Goal: Information Seeking & Learning: Learn about a topic

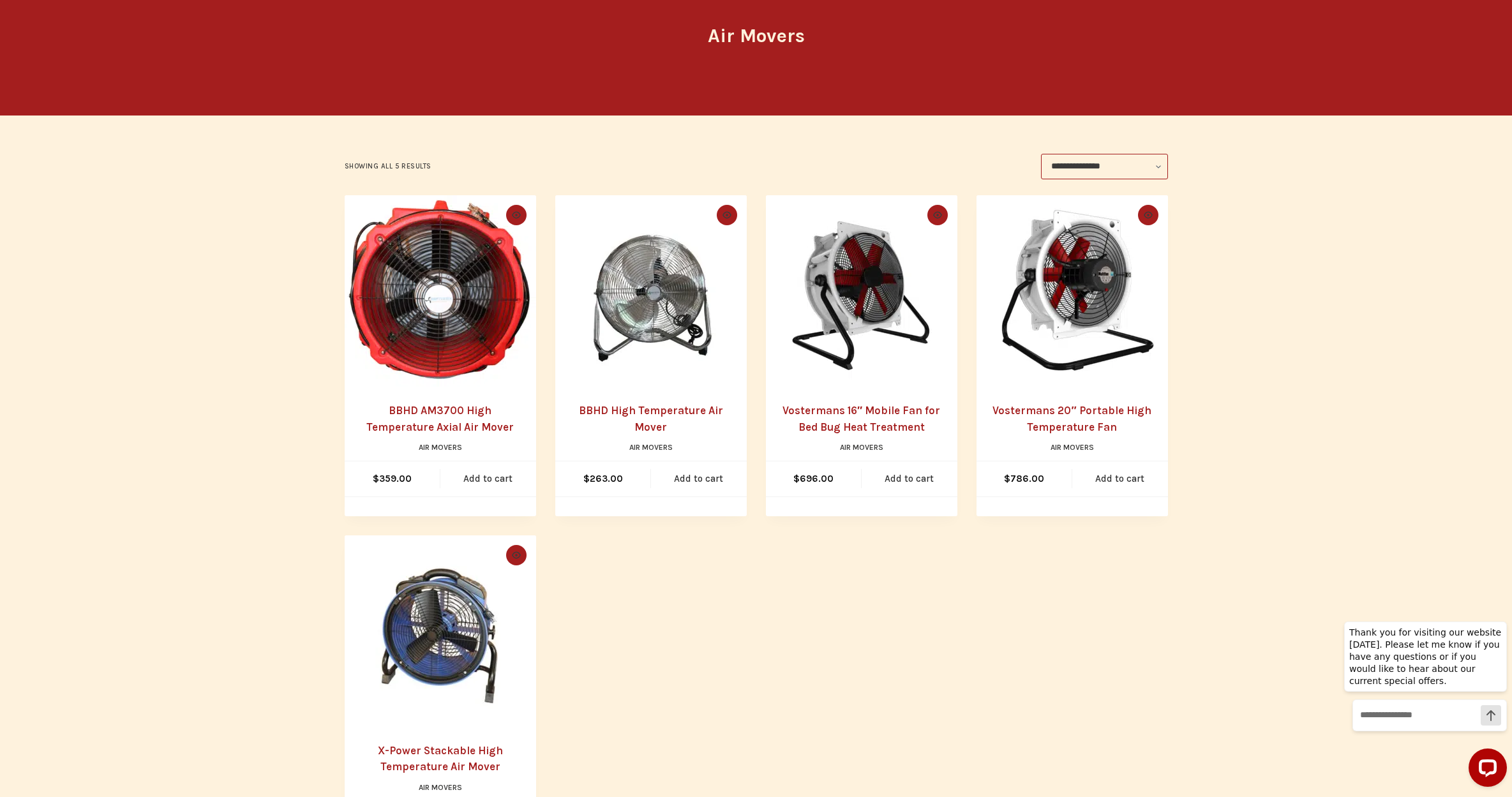
scroll to position [147, 0]
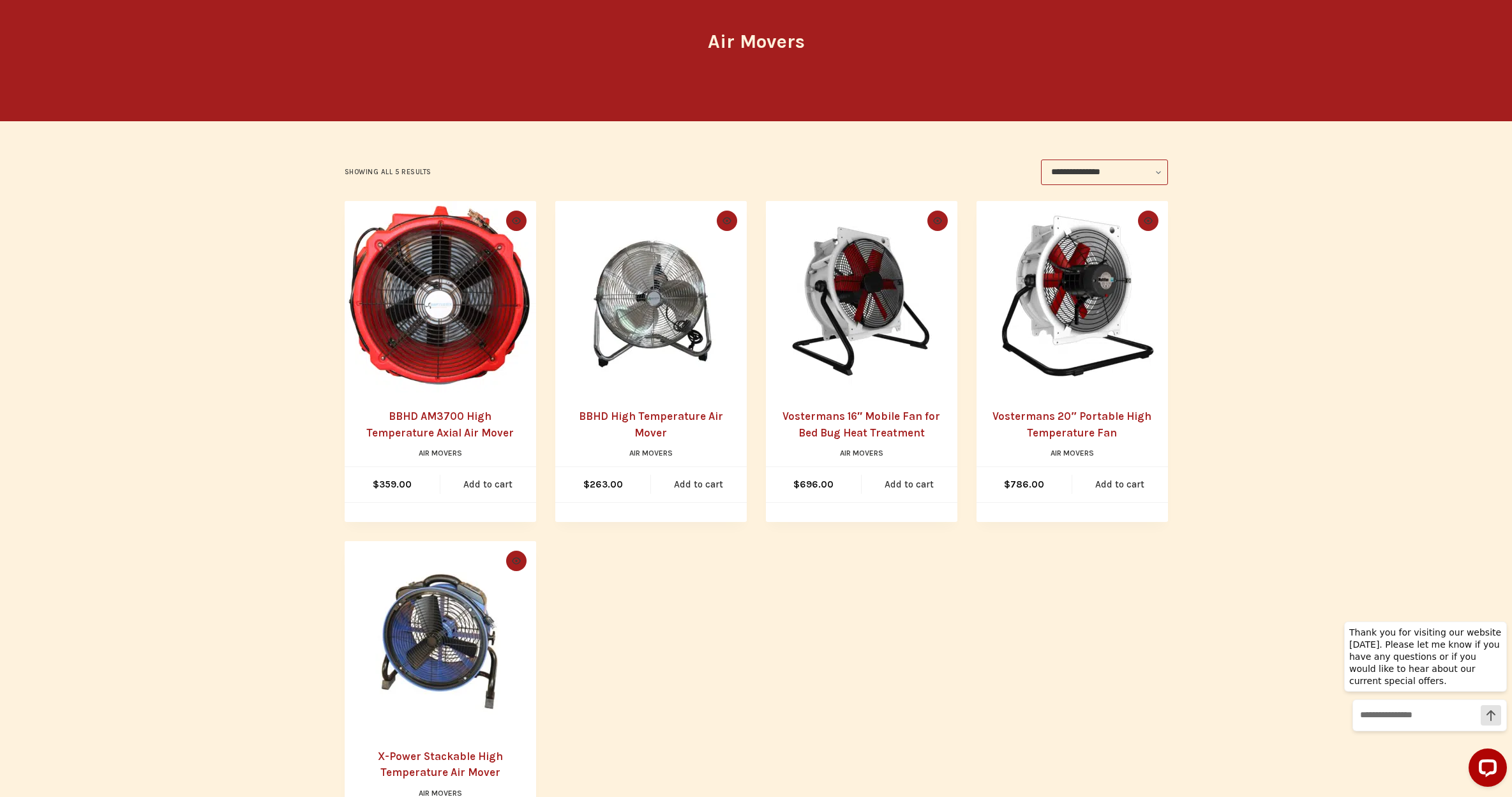
click at [451, 352] on img "BBHD AM3700 High Temperature Axial Air Mover" at bounding box center [440, 297] width 192 height 192
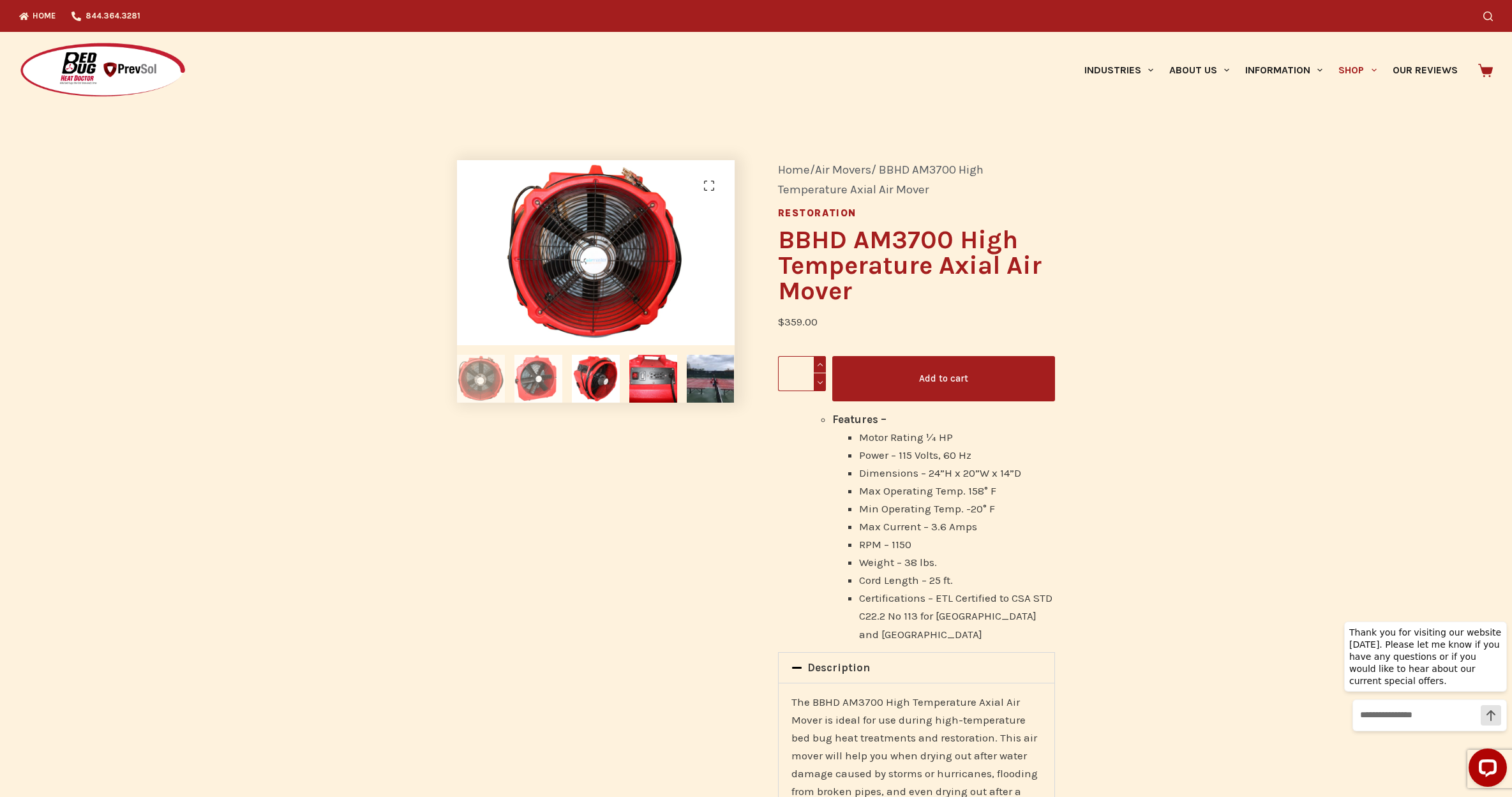
click at [537, 376] on img at bounding box center [538, 378] width 48 height 48
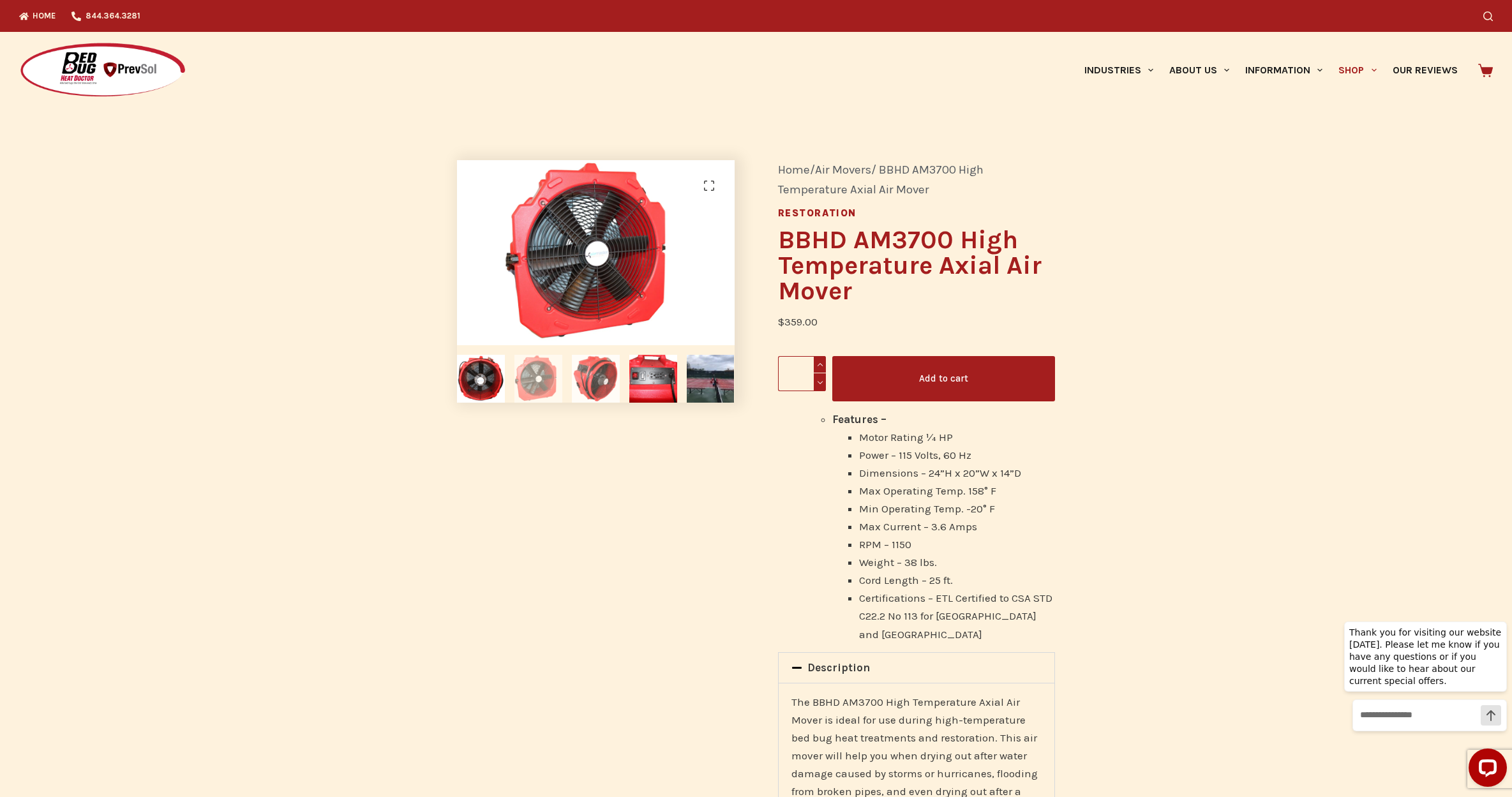
click at [592, 378] on img at bounding box center [596, 378] width 48 height 48
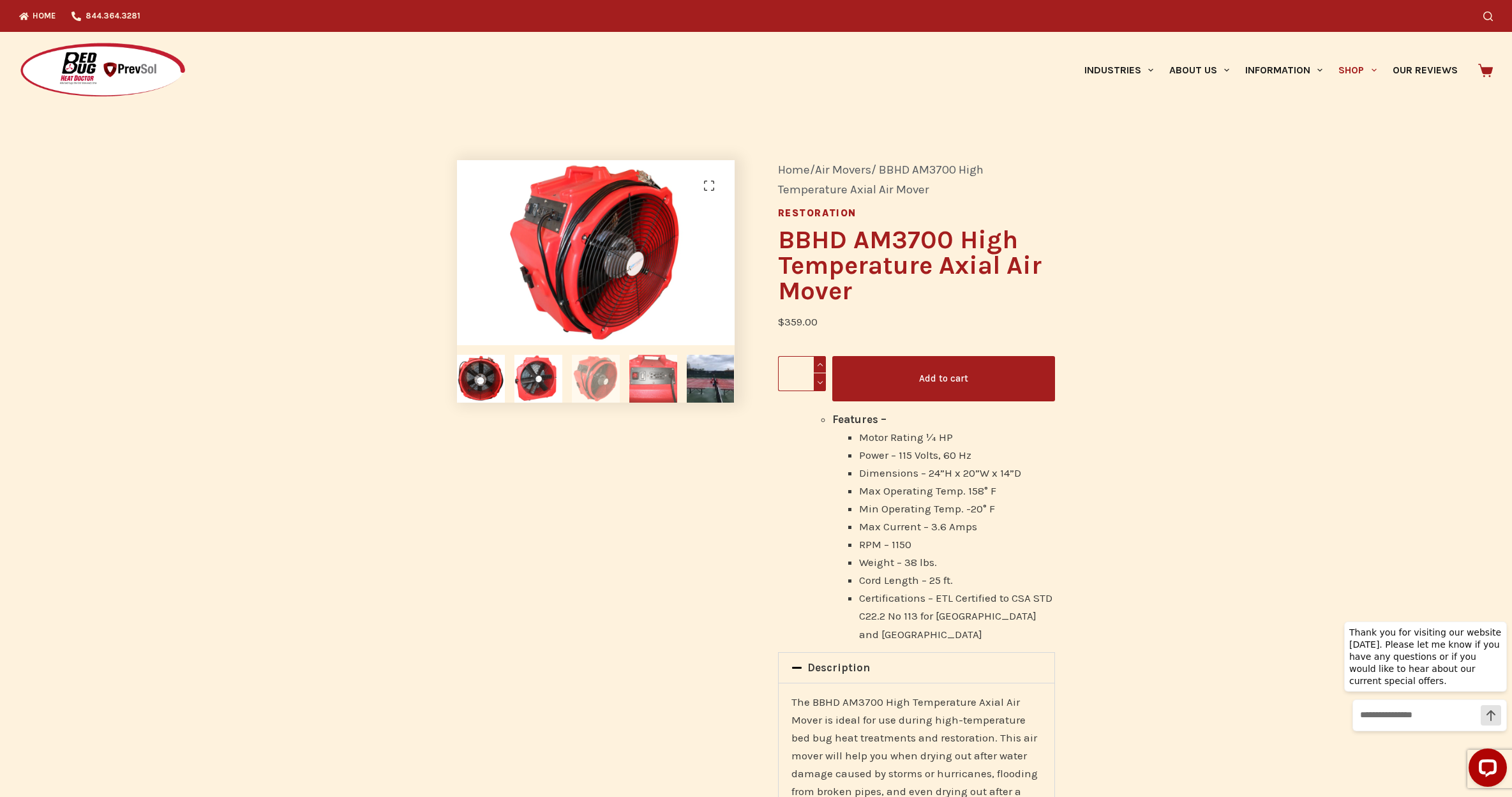
click at [652, 381] on img at bounding box center [653, 378] width 48 height 48
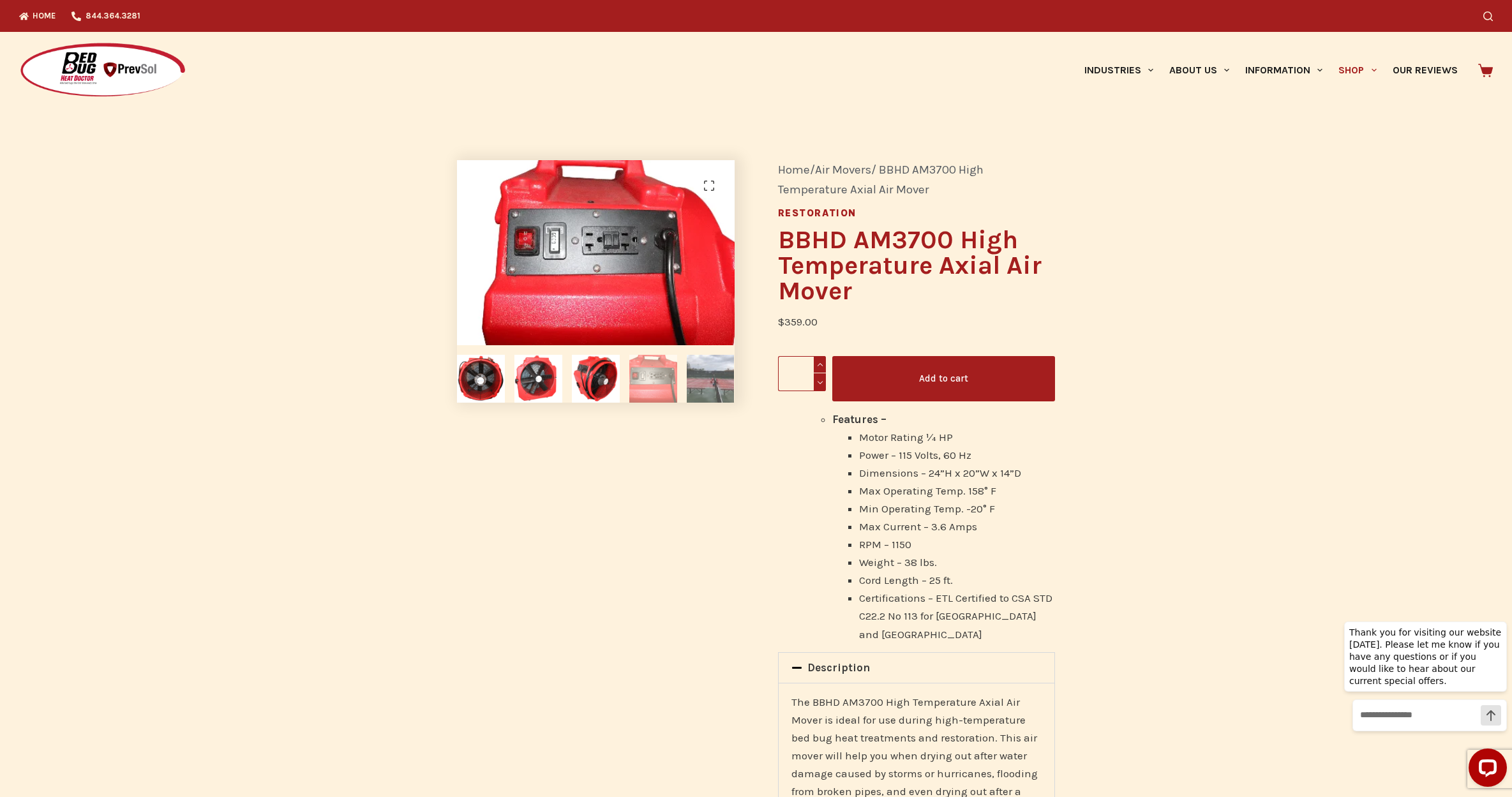
click at [710, 382] on img at bounding box center [710, 378] width 48 height 48
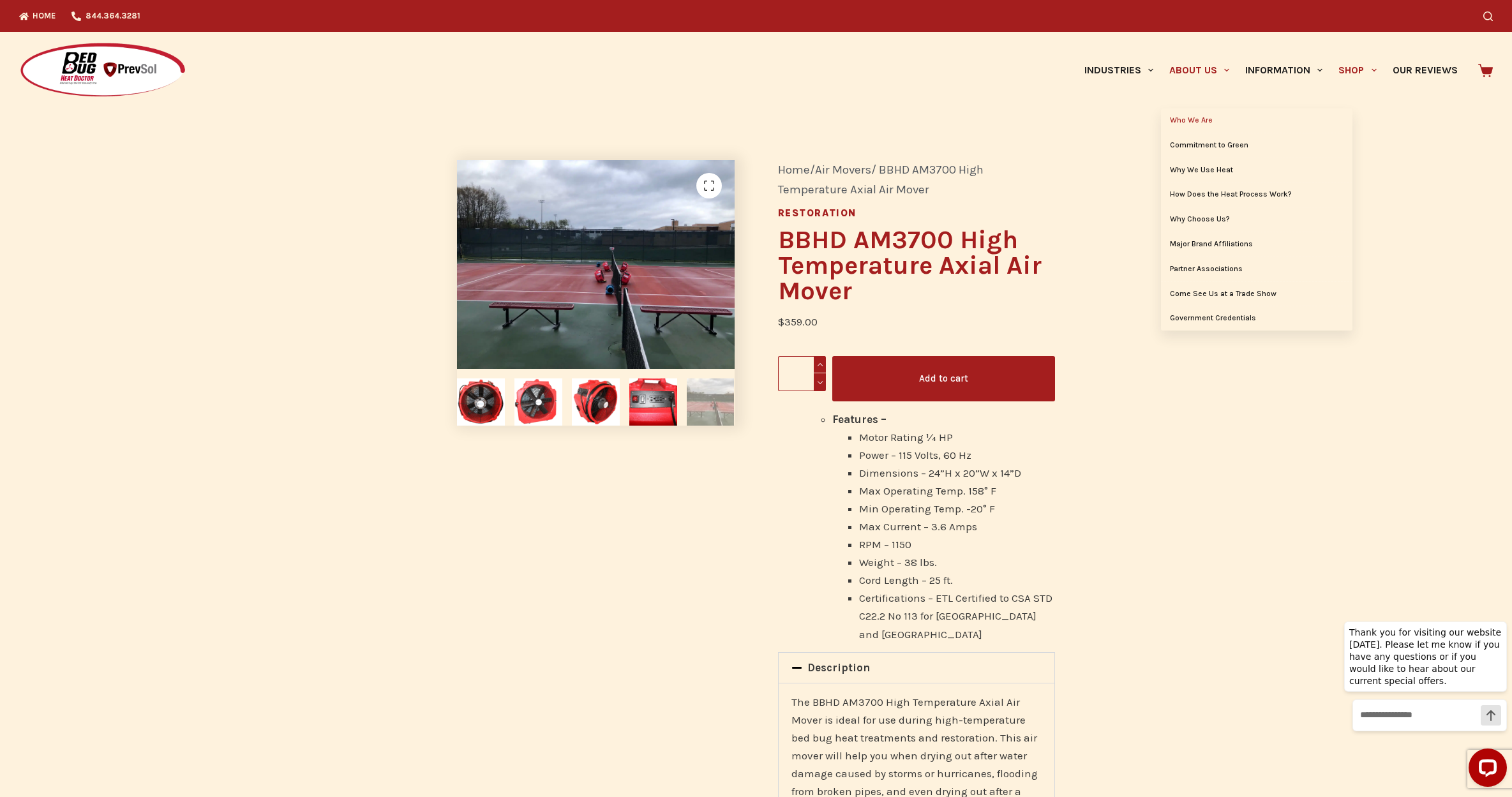
click at [1195, 119] on link "Who We Are" at bounding box center [1257, 120] width 192 height 24
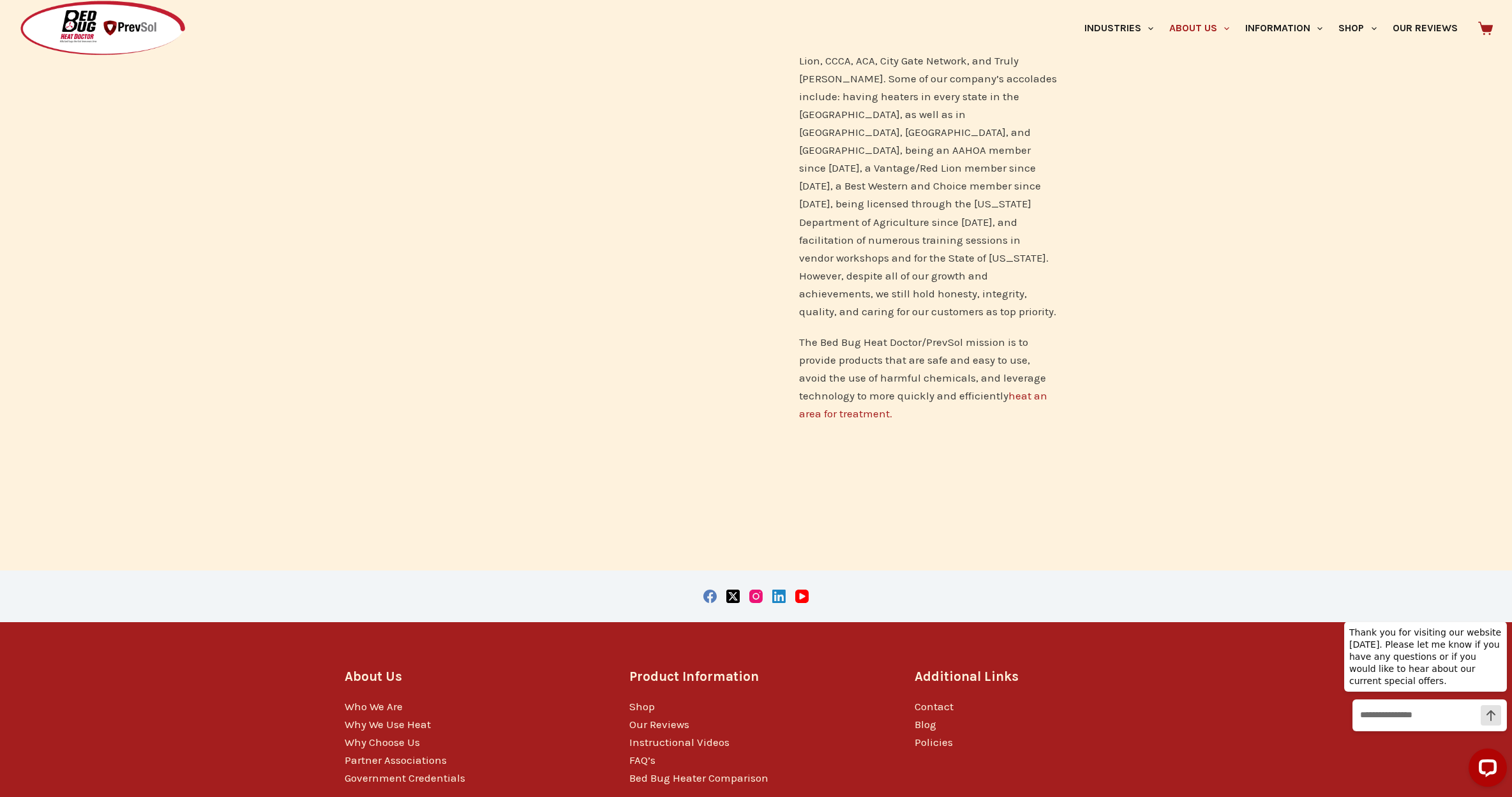
scroll to position [842, 0]
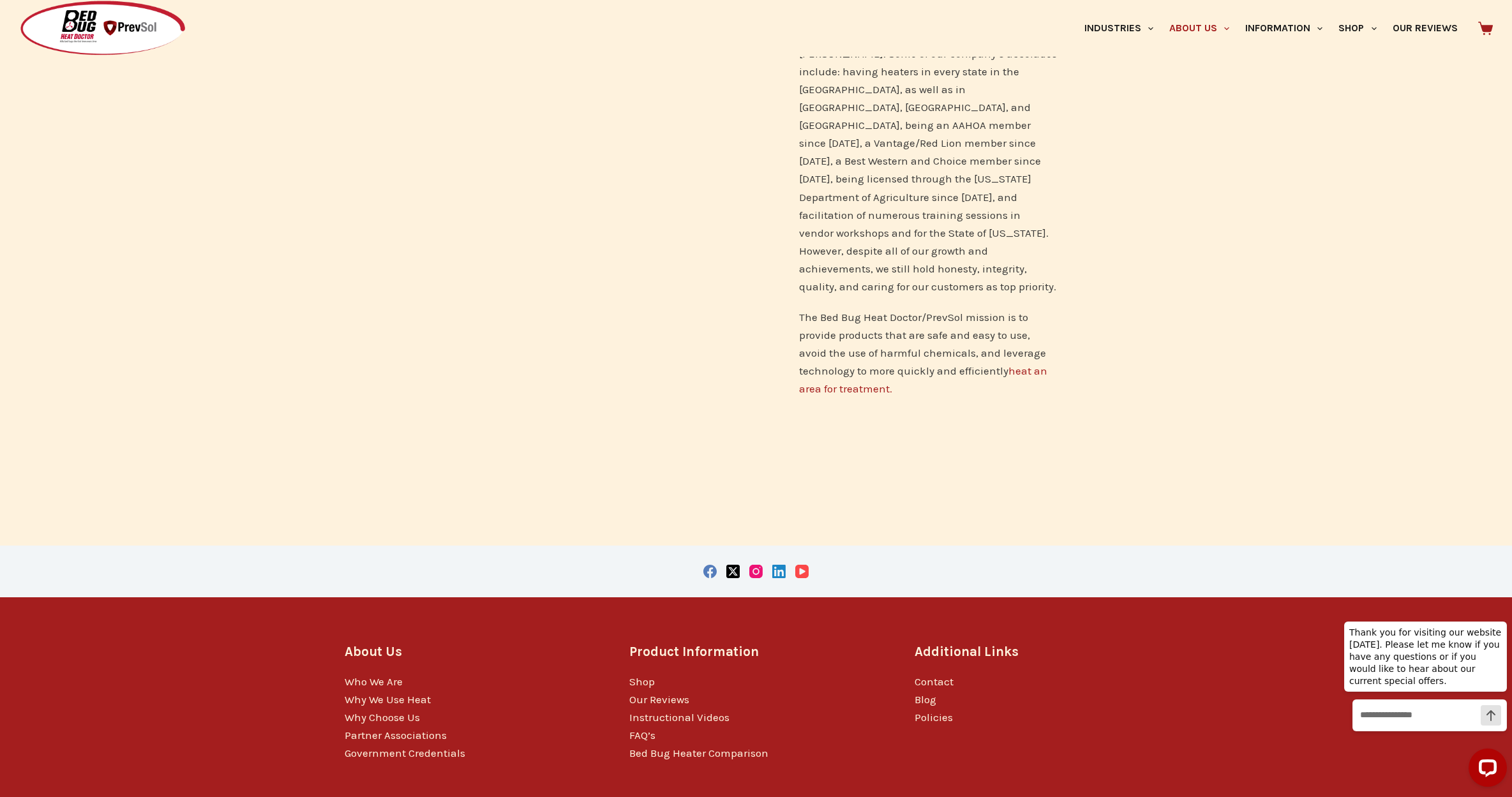
click at [801, 565] on icon "YouTube" at bounding box center [802, 571] width 13 height 13
